Goal: Information Seeking & Learning: Check status

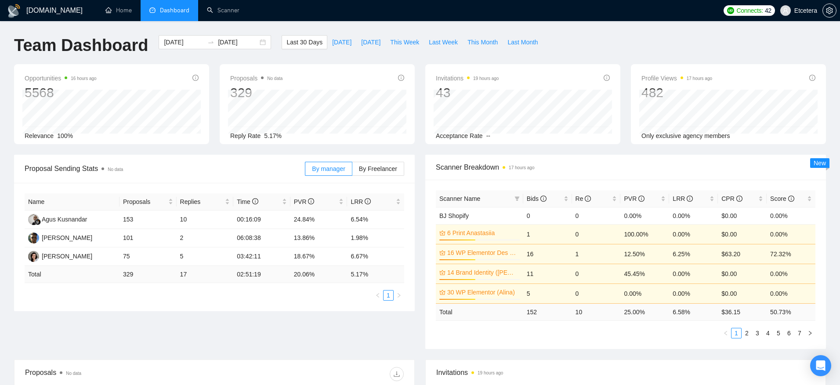
scroll to position [322, 0]
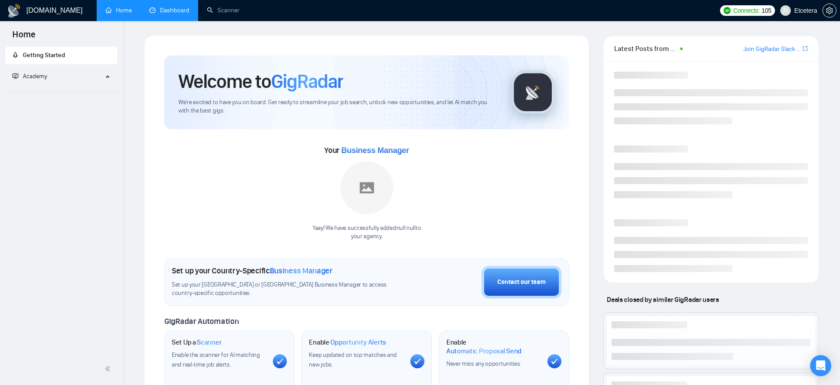
click at [174, 10] on link "Dashboard" at bounding box center [169, 10] width 40 height 7
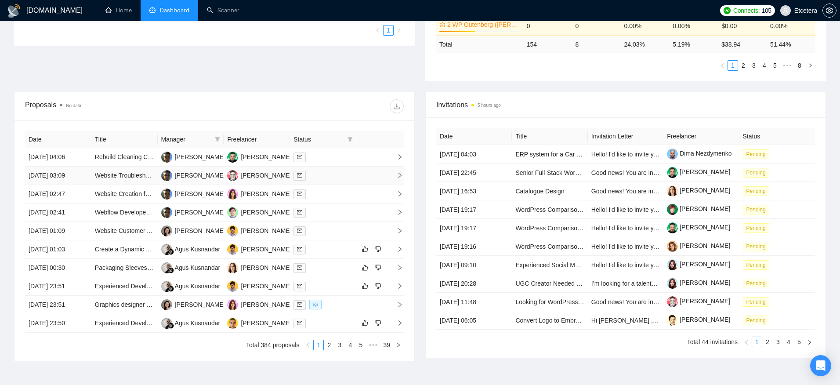
scroll to position [319, 0]
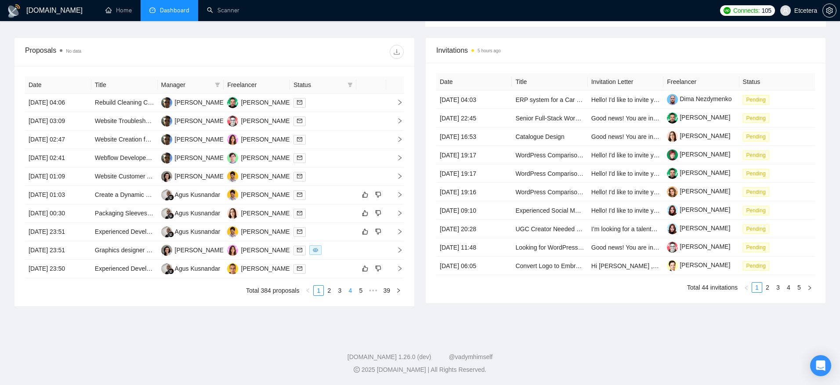
click at [346, 294] on link "4" at bounding box center [350, 291] width 10 height 10
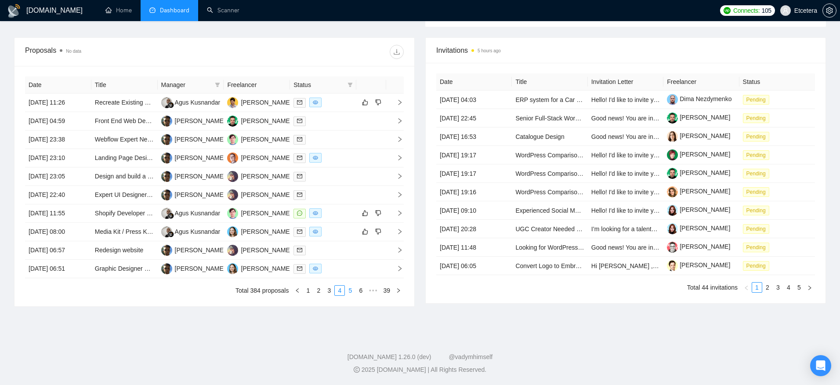
click at [353, 294] on link "5" at bounding box center [350, 291] width 10 height 10
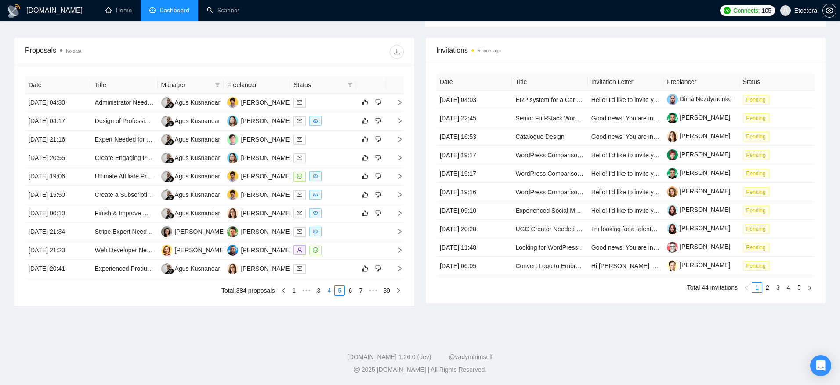
click at [330, 293] on link "4" at bounding box center [329, 291] width 10 height 10
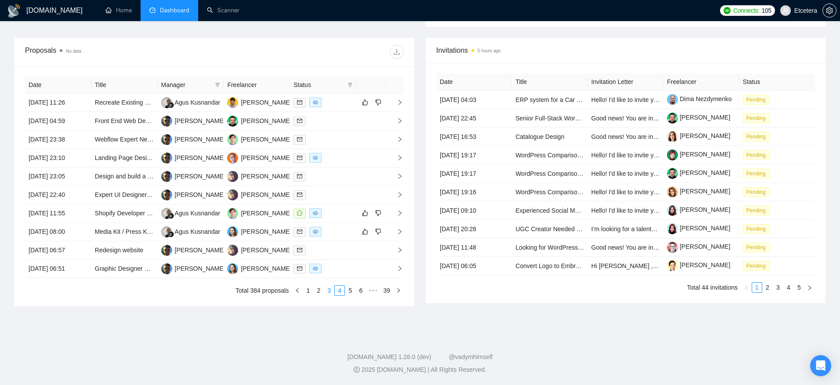
click at [325, 295] on link "3" at bounding box center [329, 291] width 10 height 10
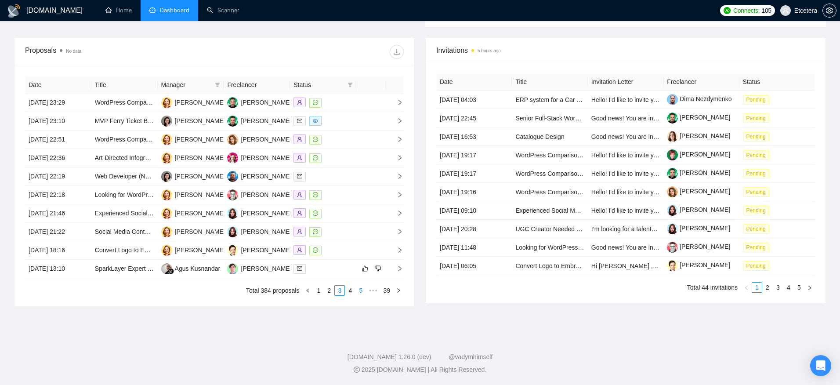
click at [357, 290] on link "5" at bounding box center [361, 291] width 10 height 10
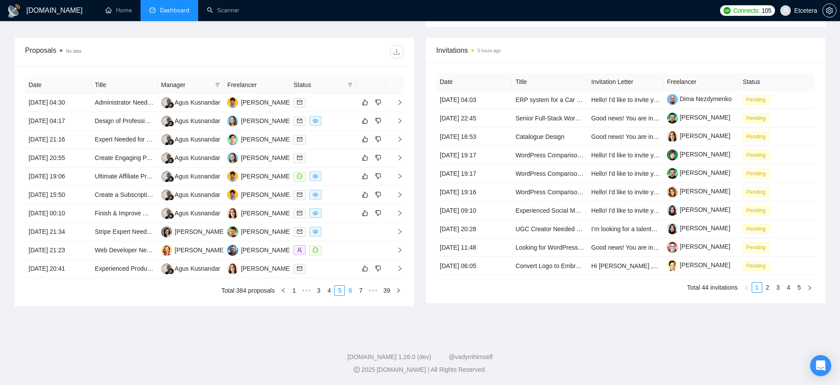
click at [351, 287] on link "6" at bounding box center [350, 291] width 10 height 10
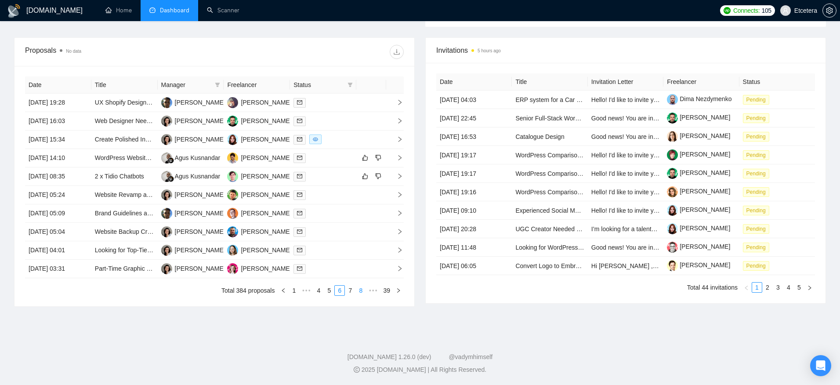
click at [358, 293] on link "8" at bounding box center [361, 291] width 10 height 10
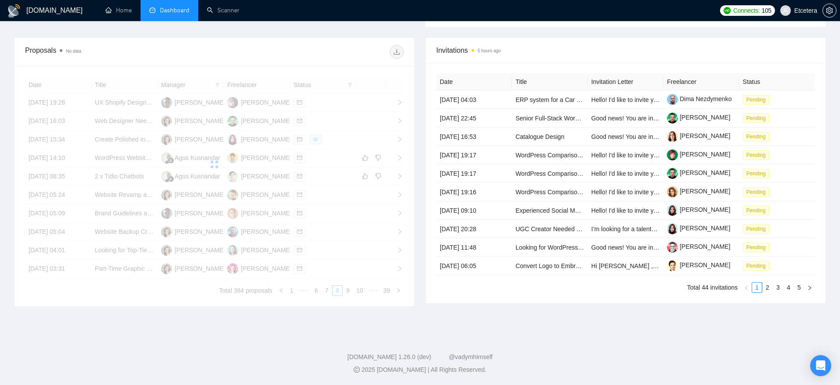
click at [361, 290] on div "Date Title Manager Freelancer Status 15 Aug, 2025 19:28 UX Shopify Designer ONL…" at bounding box center [214, 185] width 379 height 219
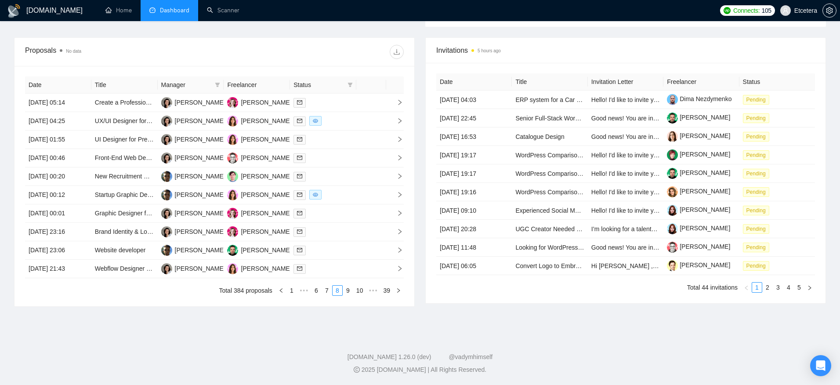
click at [361, 290] on link "10" at bounding box center [360, 291] width 12 height 10
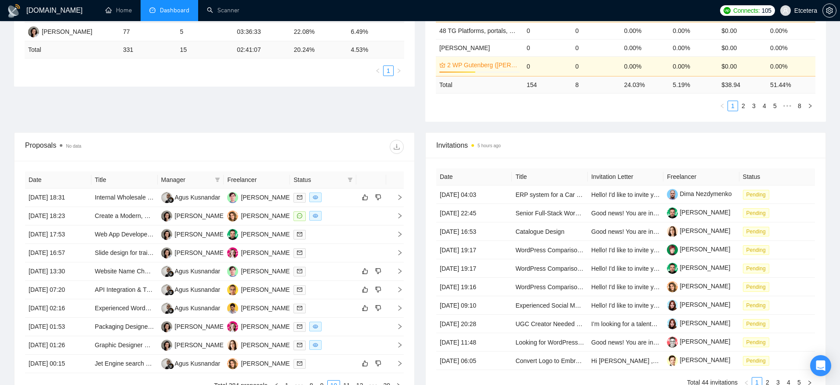
scroll to position [235, 0]
